Goal: Information Seeking & Learning: Check status

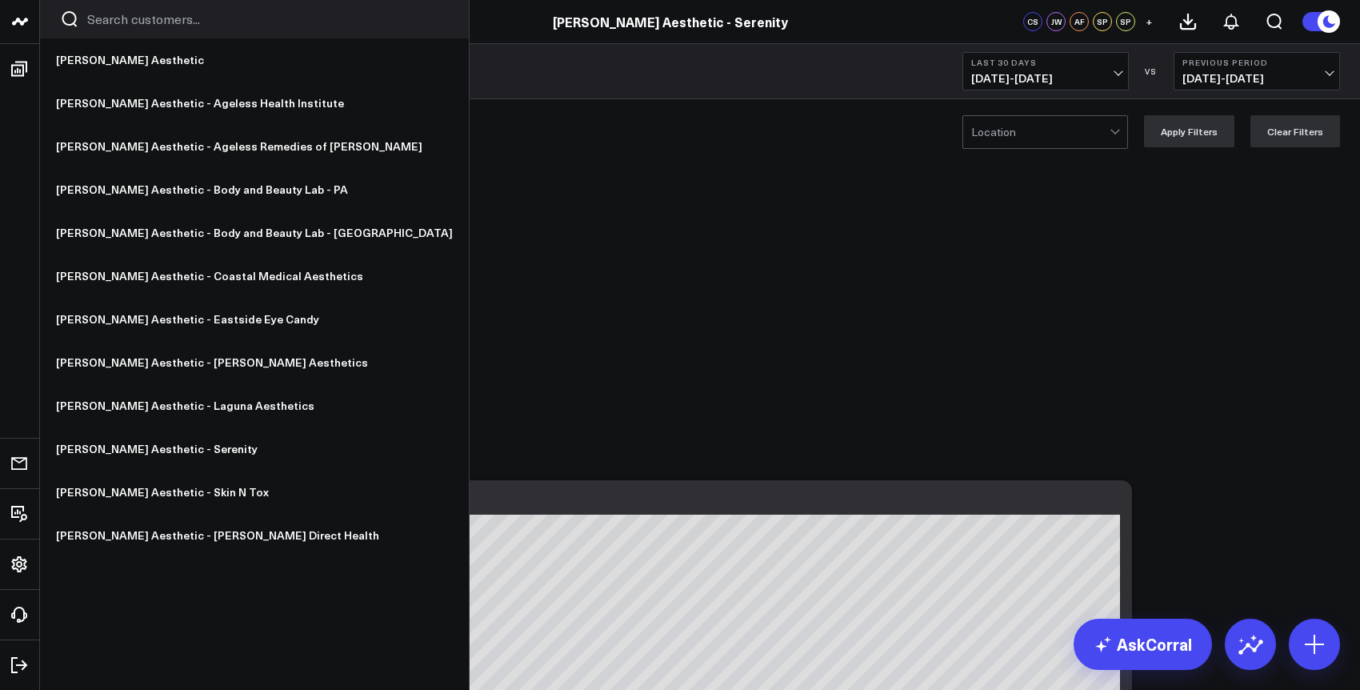
click at [21, 28] on icon at bounding box center [19, 21] width 19 height 19
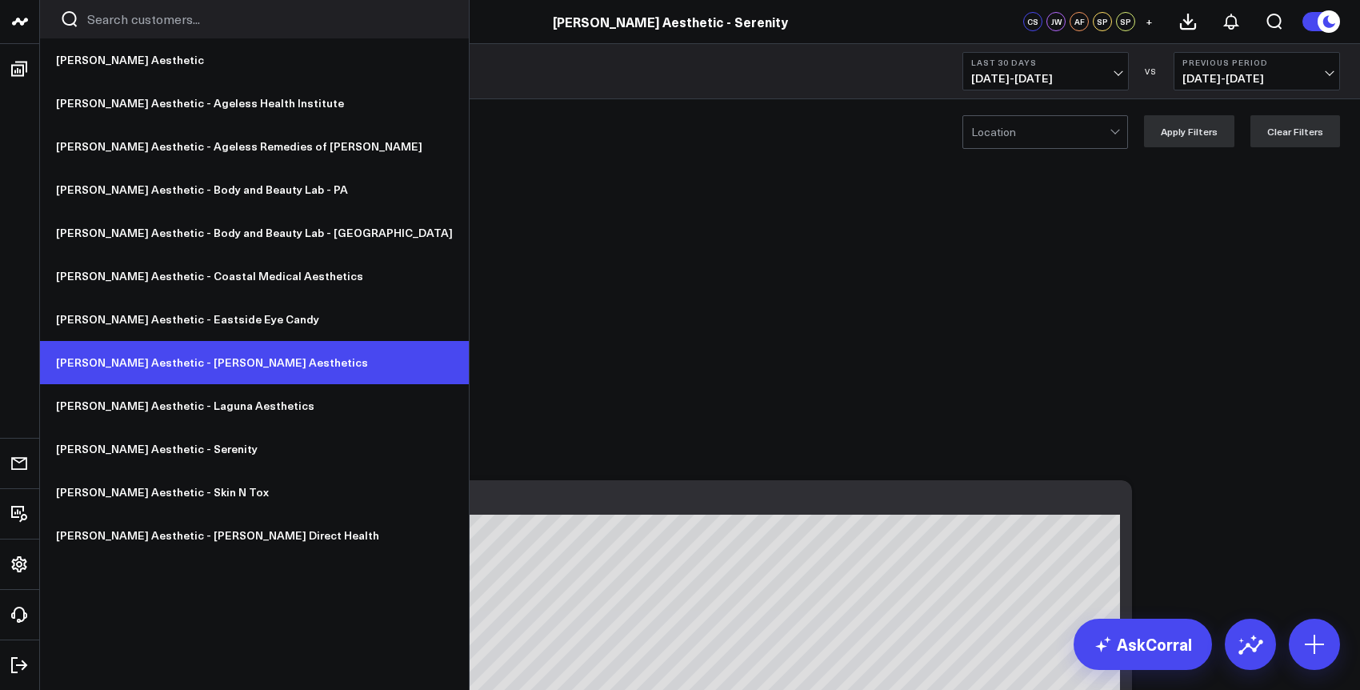
click at [174, 369] on link "[PERSON_NAME] Aesthetic - [PERSON_NAME] Aesthetics" at bounding box center [254, 362] width 429 height 43
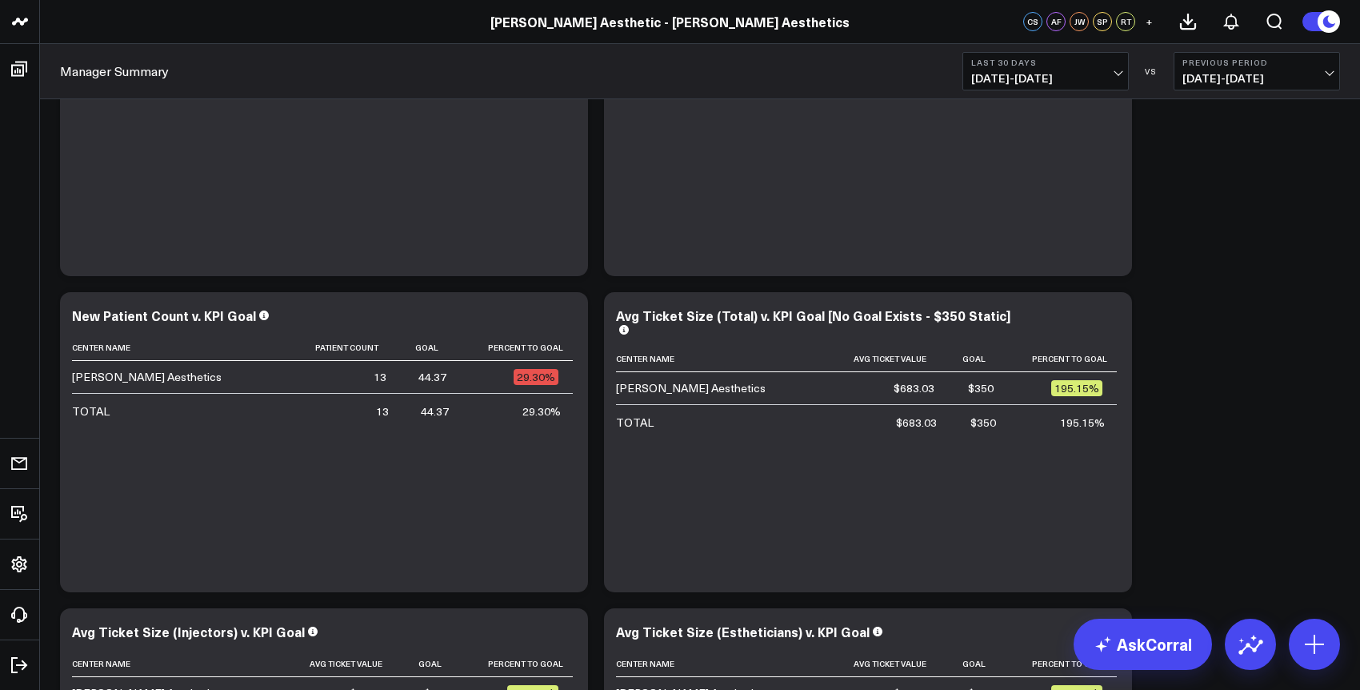
scroll to position [4518, 0]
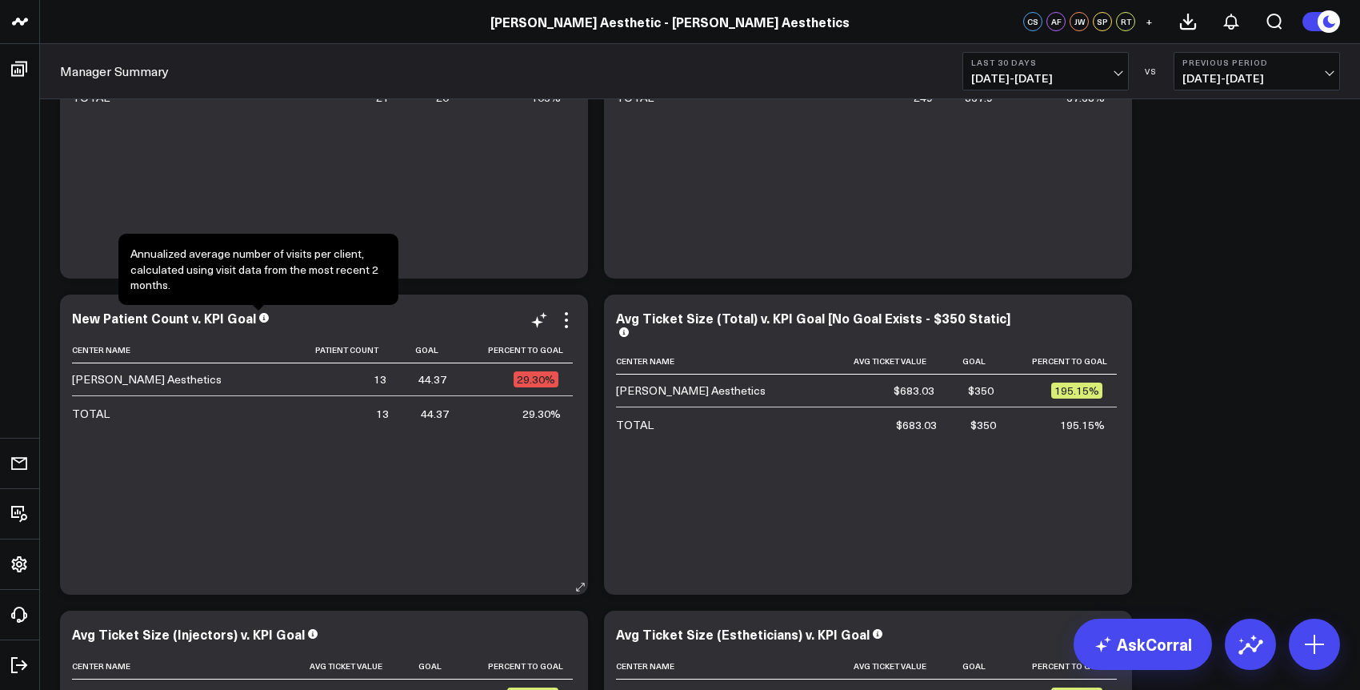
click at [259, 322] on icon at bounding box center [264, 318] width 10 height 10
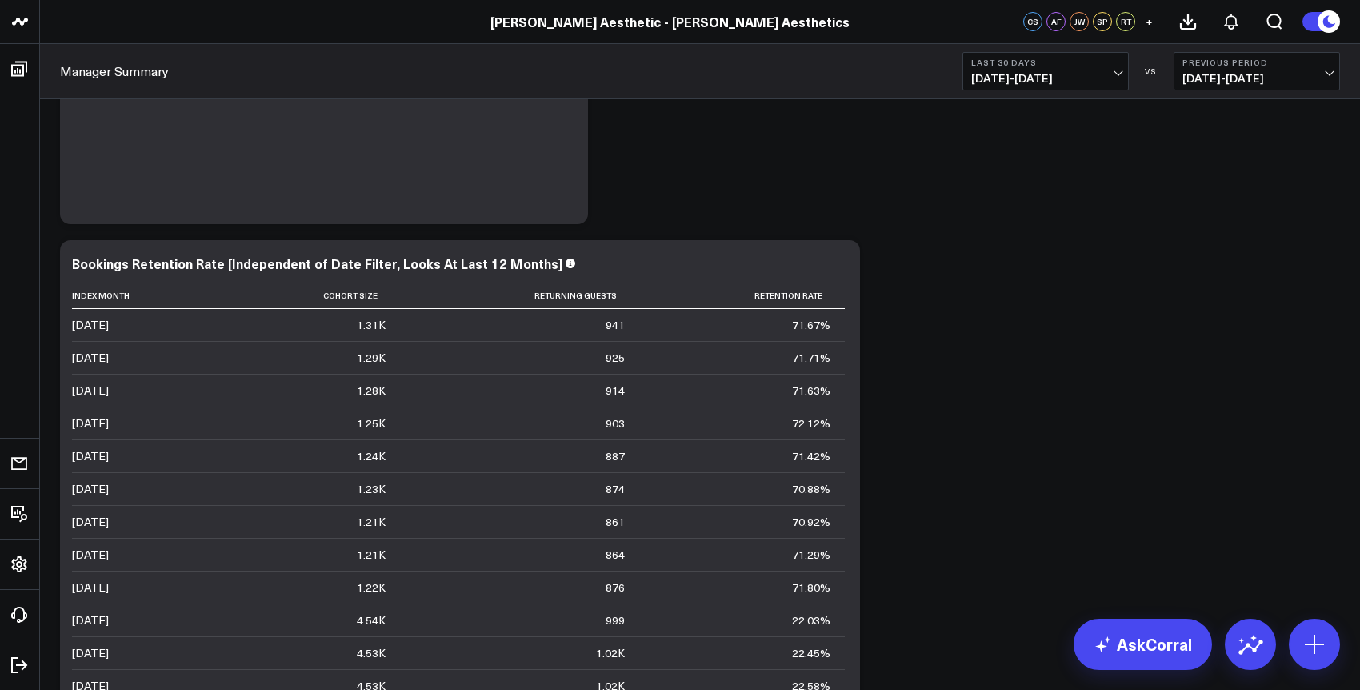
scroll to position [2227, 0]
click at [128, 67] on link "Manager Summary" at bounding box center [114, 71] width 109 height 18
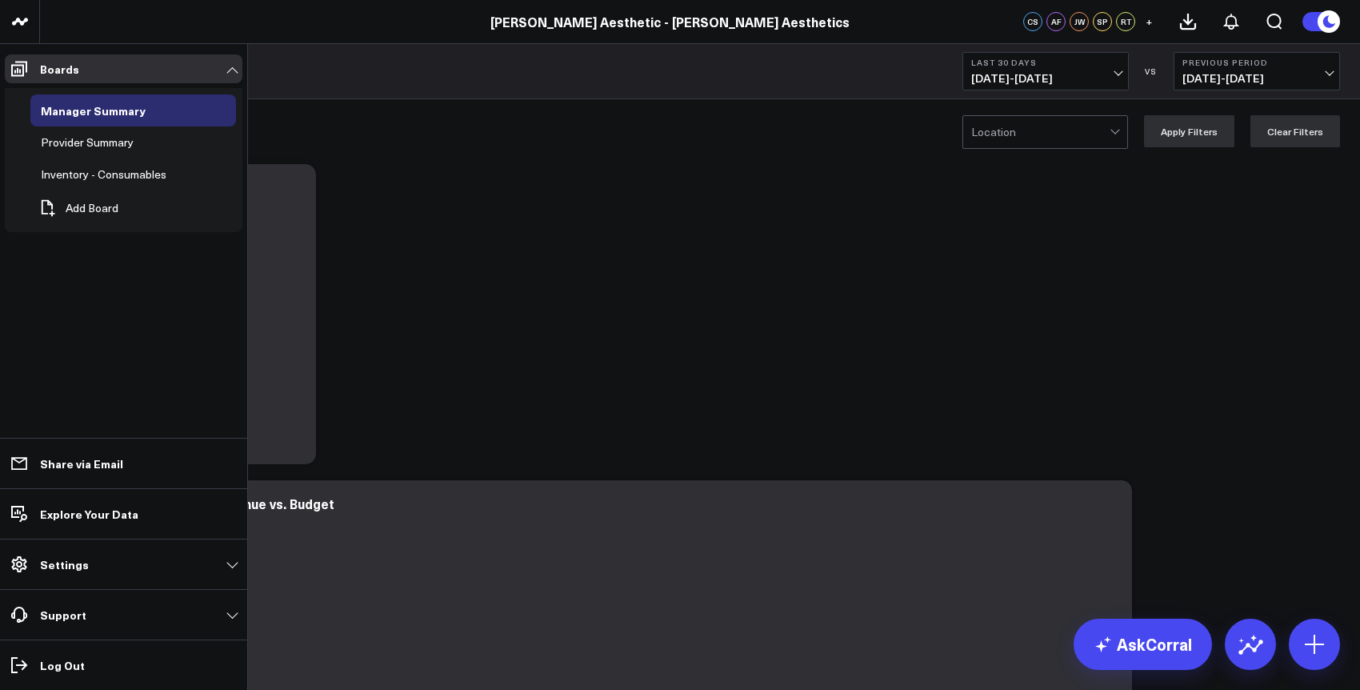
click at [37, 66] on li "Boards Manager Summary Provider Summary Inventory - Consumables Add Board" at bounding box center [123, 148] width 247 height 208
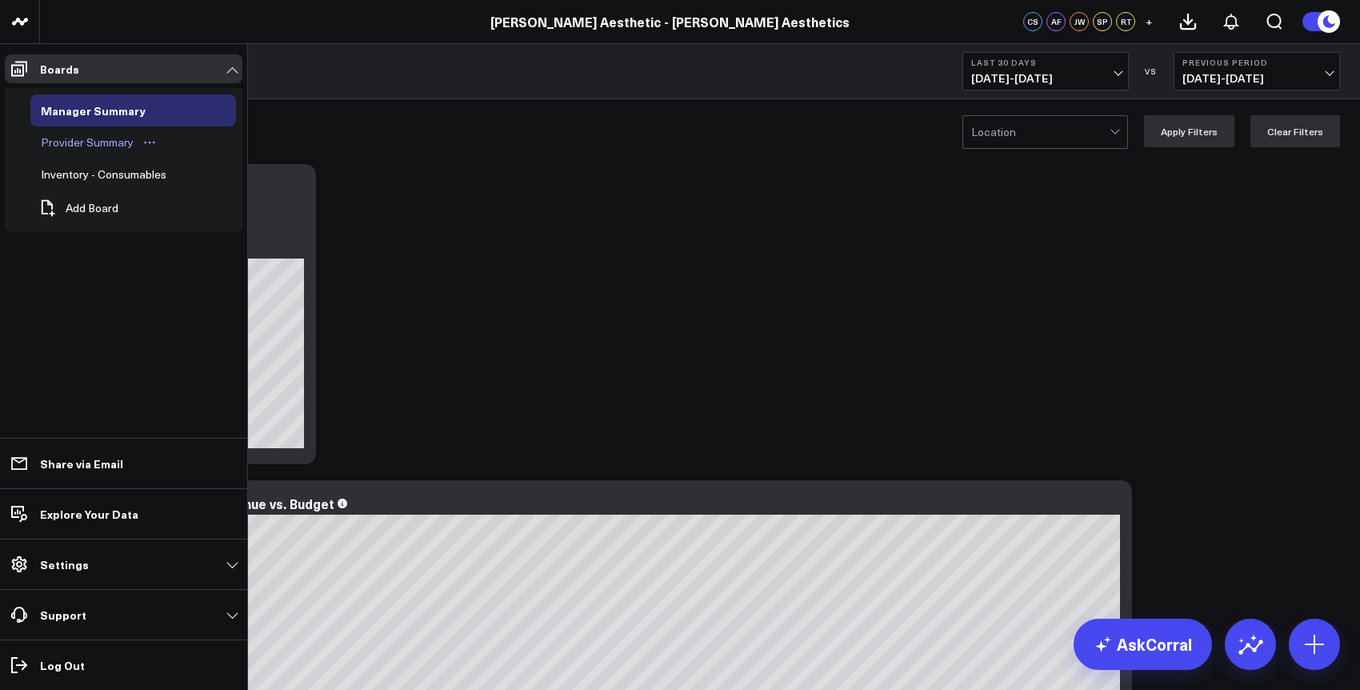
click at [102, 142] on div "Provider Summary" at bounding box center [87, 142] width 101 height 19
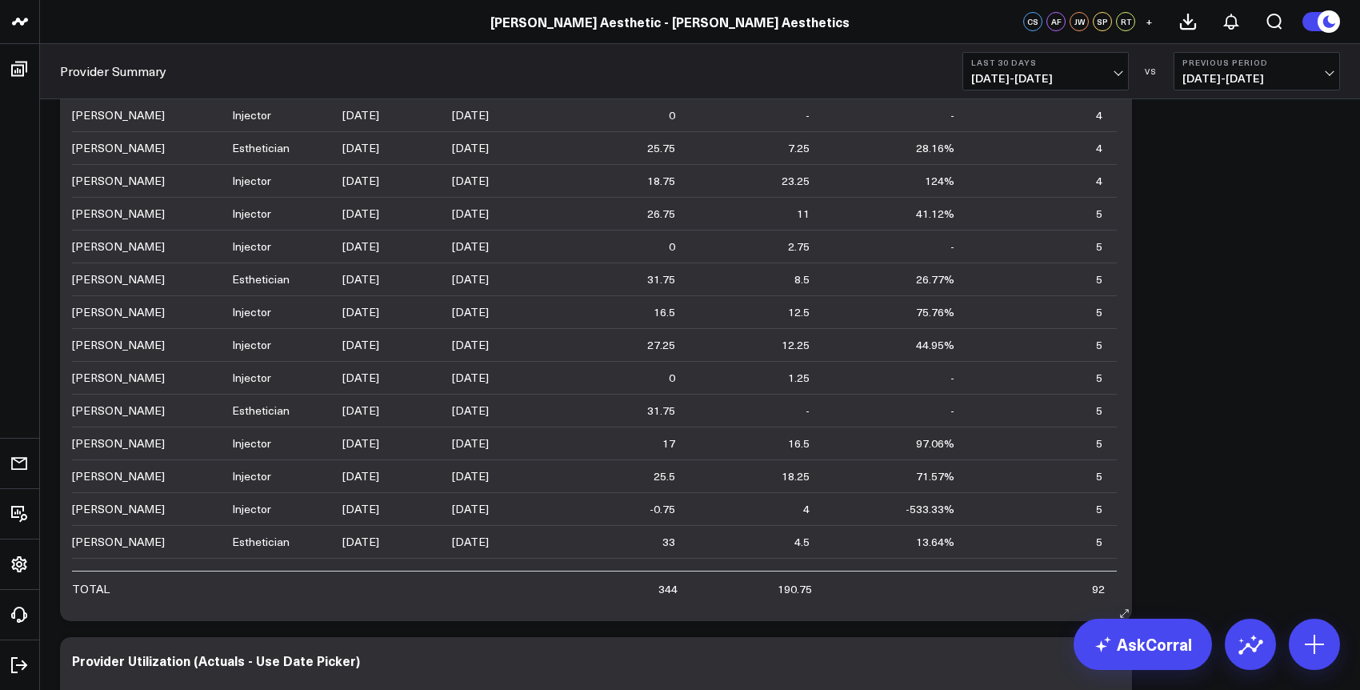
scroll to position [1, 0]
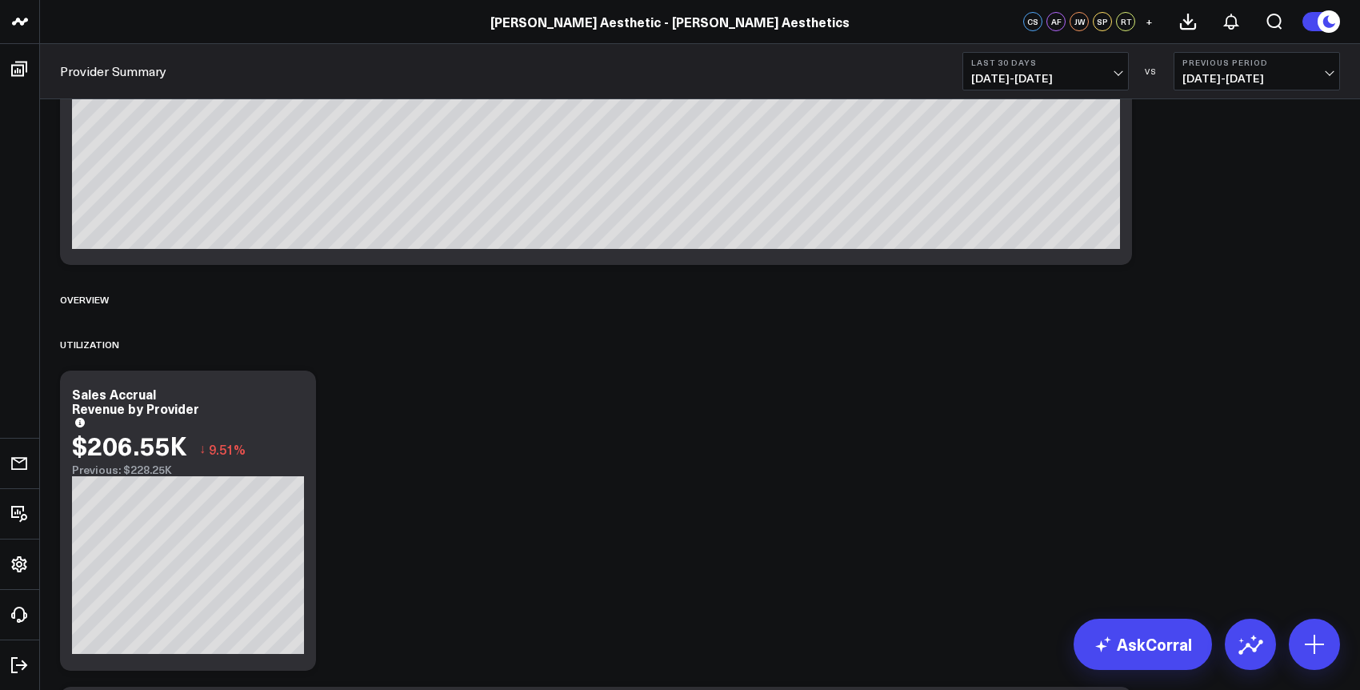
scroll to position [0, 0]
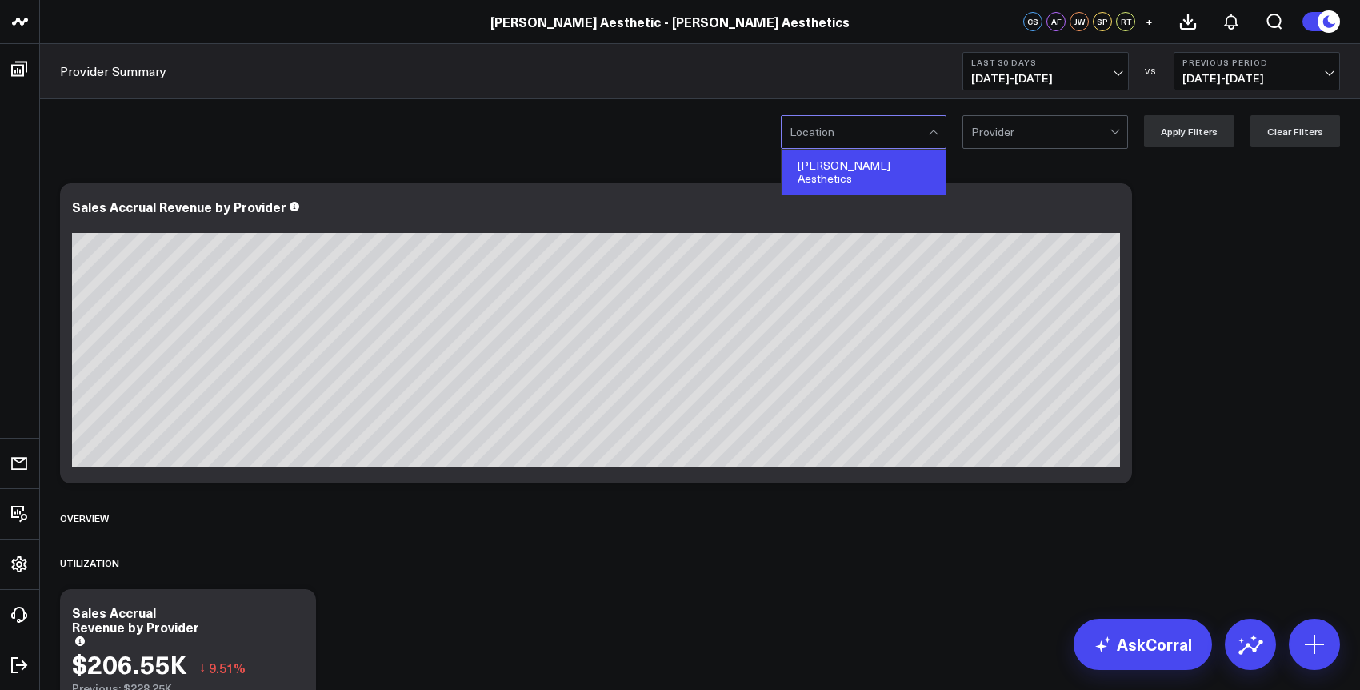
click at [886, 167] on div "Hamilton Aesthetics" at bounding box center [864, 172] width 164 height 45
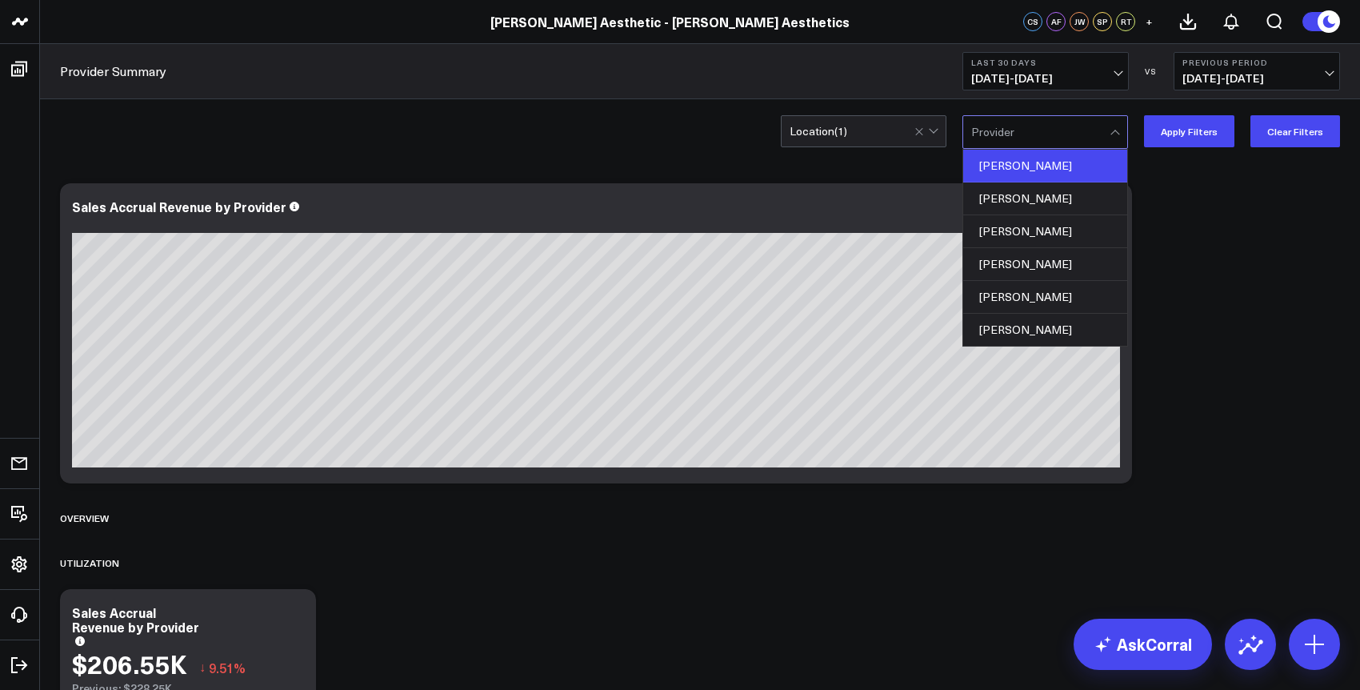
click at [1075, 173] on div "Brenda Bizzak" at bounding box center [1045, 166] width 164 height 33
click at [1107, 77] on span "09/14/25 - 10/13/25" at bounding box center [1045, 78] width 149 height 13
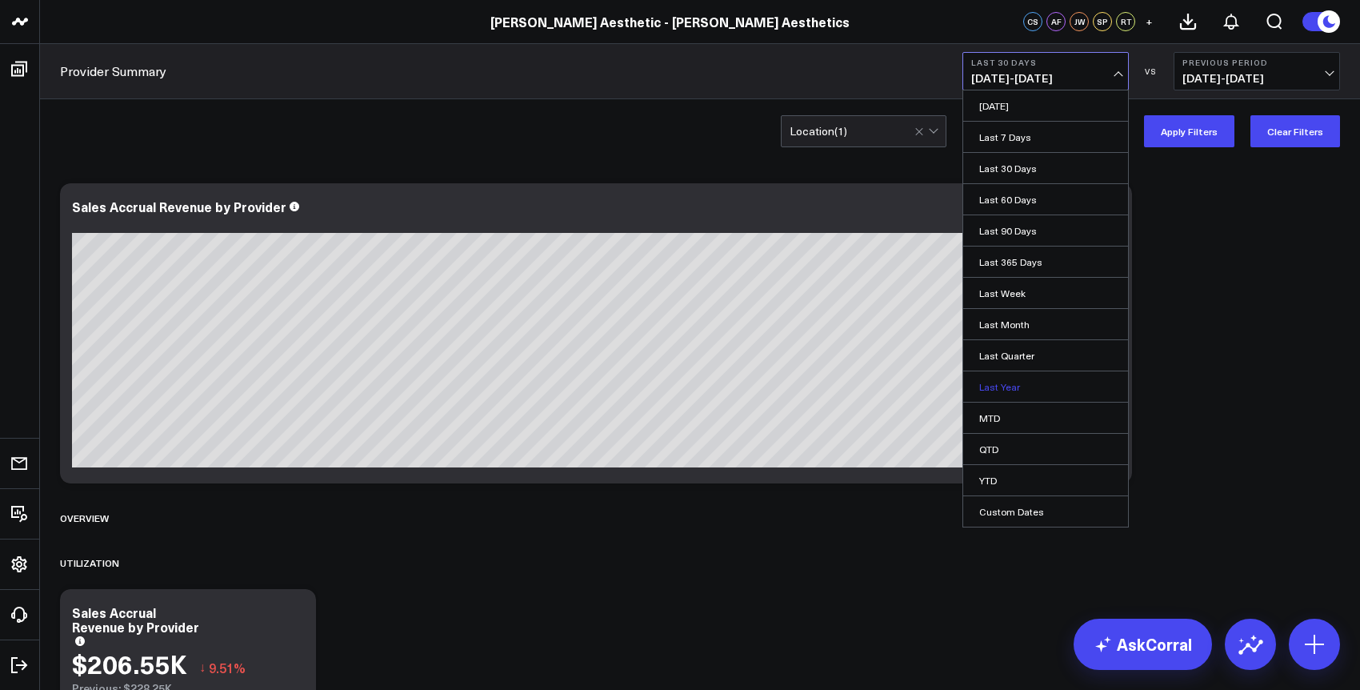
click at [1026, 392] on link "Last Year" at bounding box center [1045, 386] width 165 height 30
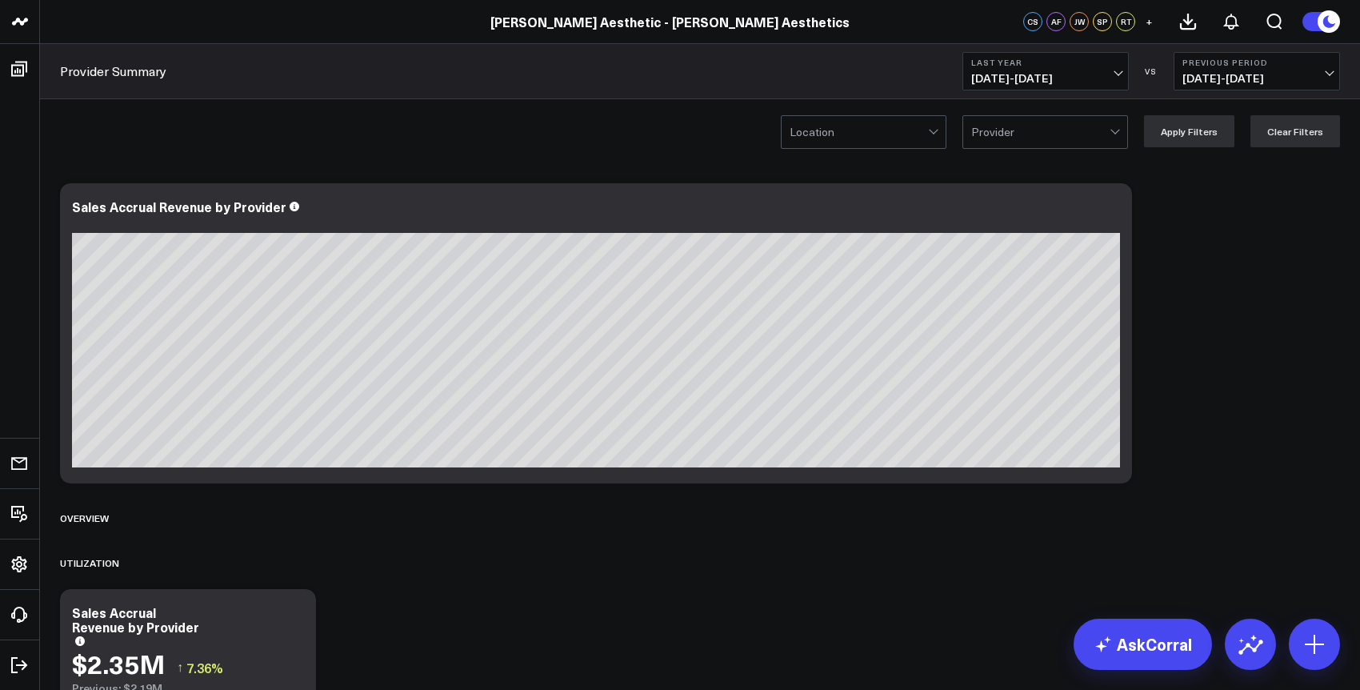
click at [1104, 78] on span "01/01/24 - 12/31/24" at bounding box center [1045, 78] width 149 height 13
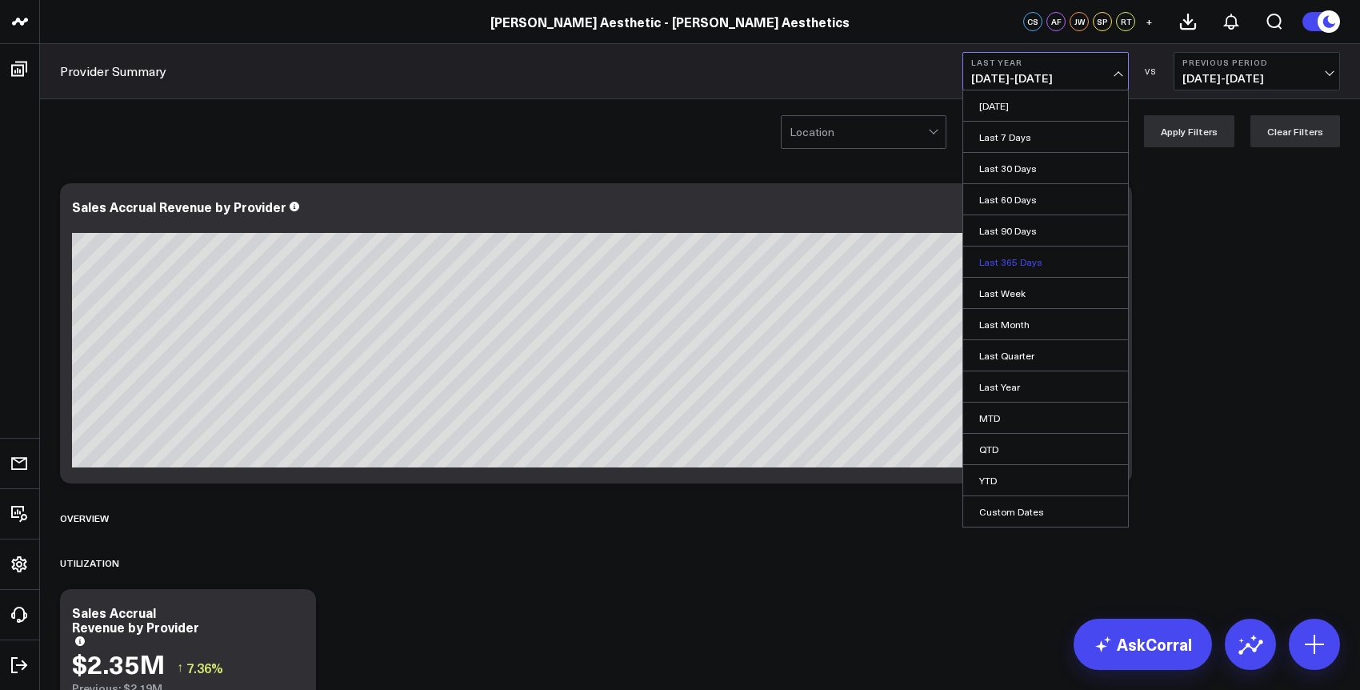
click at [1095, 266] on link "Last 365 Days" at bounding box center [1045, 261] width 165 height 30
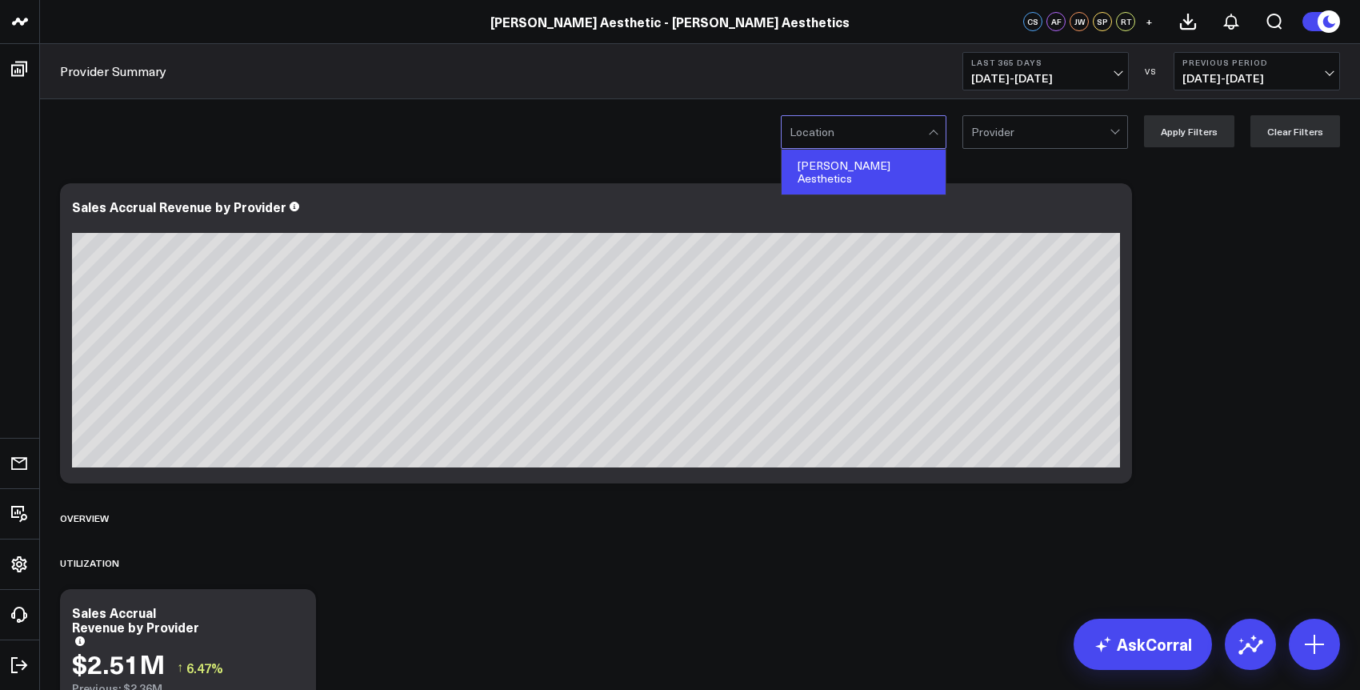
click at [889, 180] on div "Hamilton Aesthetics" at bounding box center [864, 172] width 164 height 45
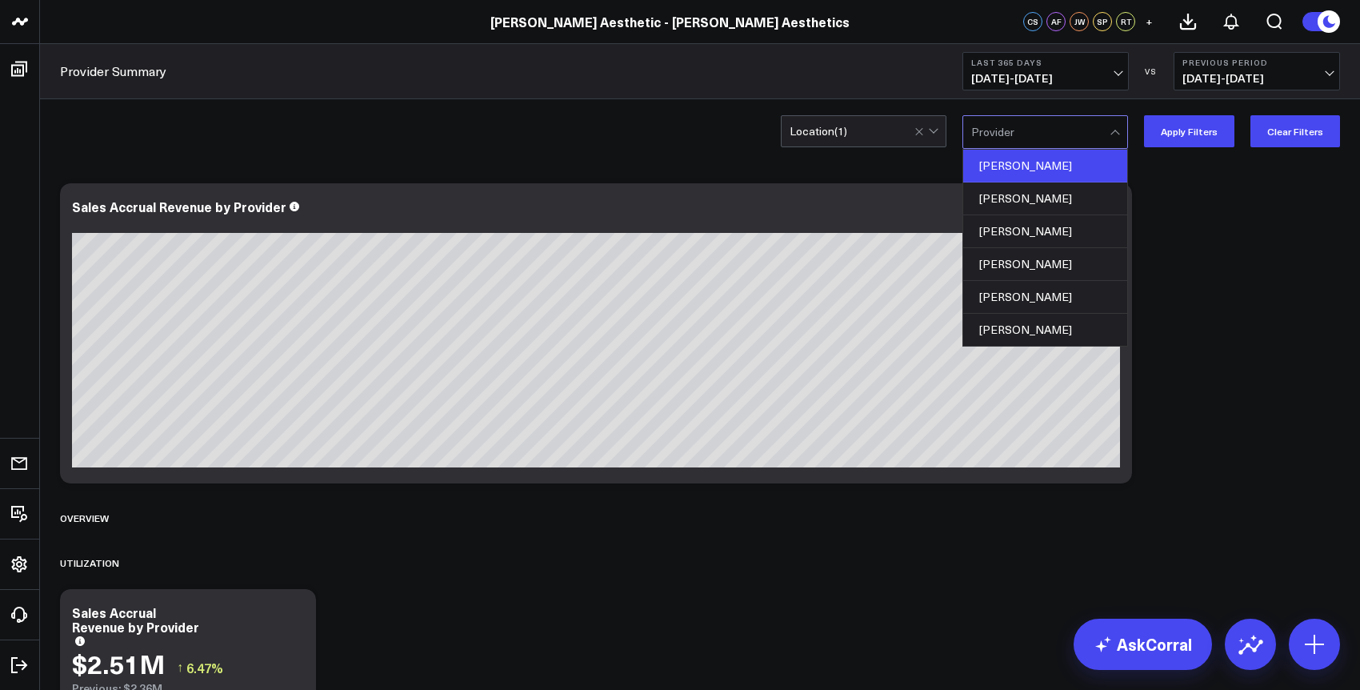
click at [1061, 171] on div "Brenda Bizzak" at bounding box center [1045, 166] width 164 height 33
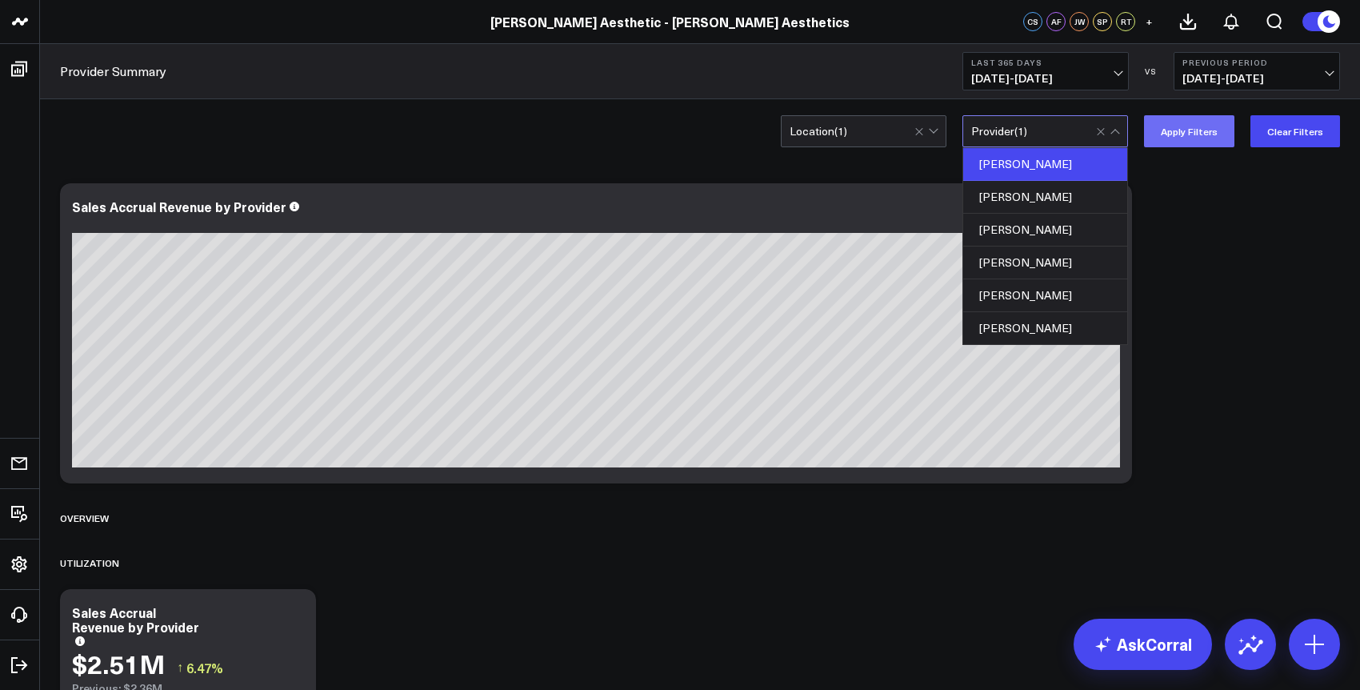
click at [1205, 131] on button "Apply Filters" at bounding box center [1189, 131] width 90 height 32
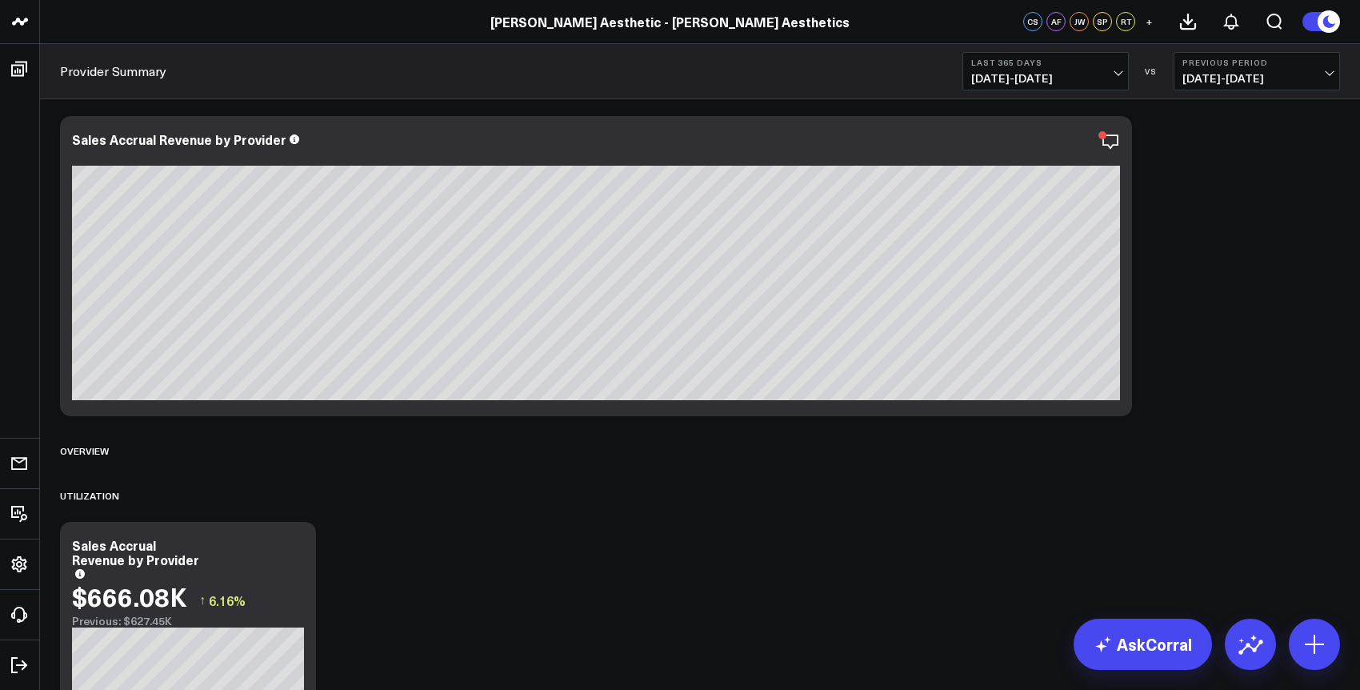
scroll to position [70, 0]
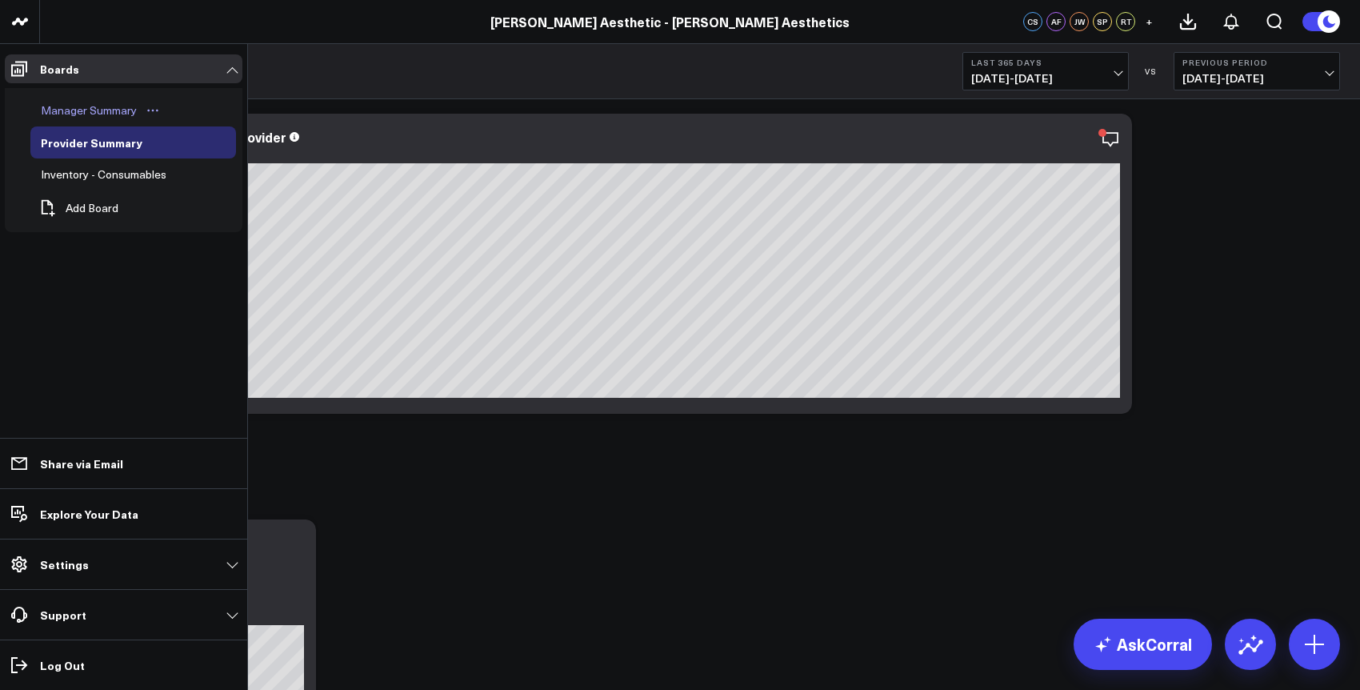
click at [108, 113] on div "Manager Summary" at bounding box center [89, 110] width 104 height 19
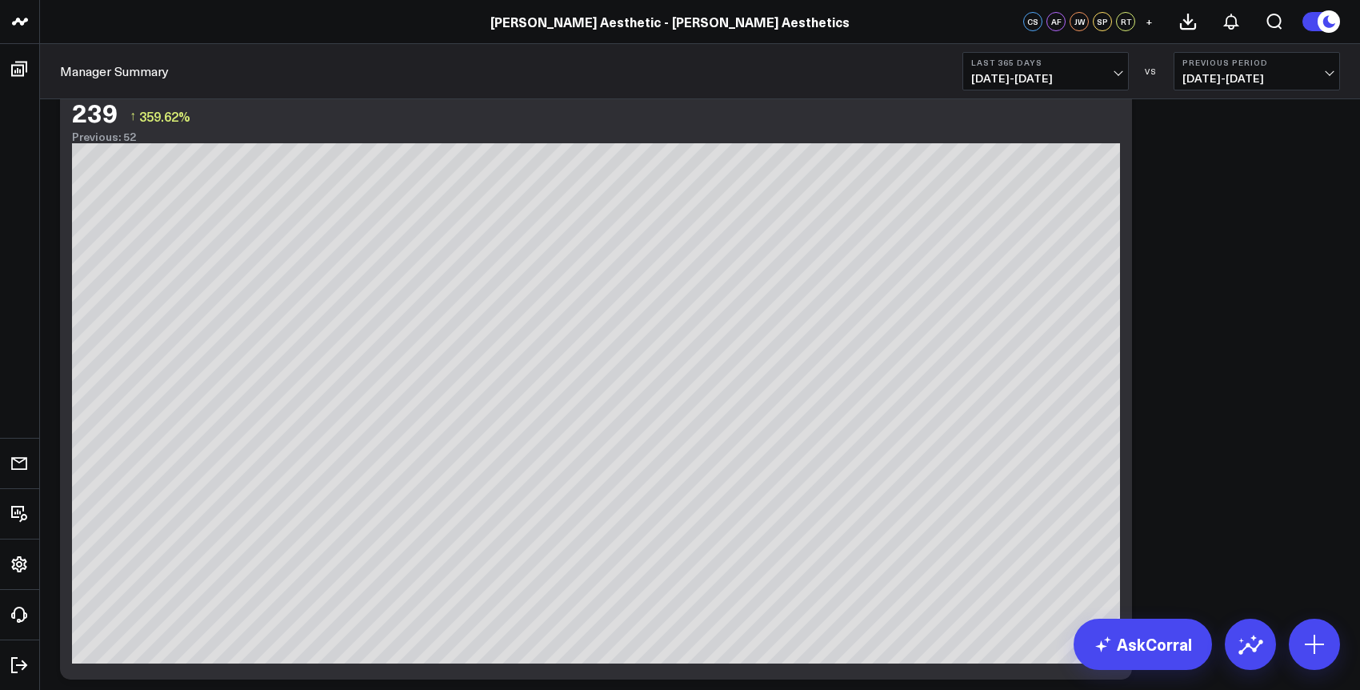
scroll to position [3431, 0]
